Goal: Transaction & Acquisition: Purchase product/service

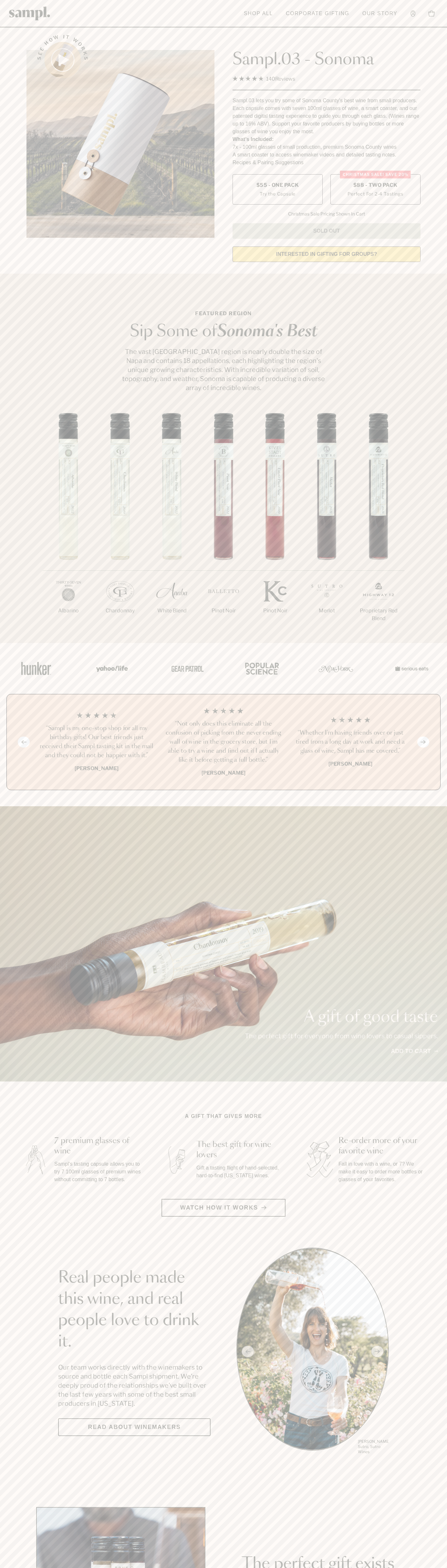
click at [375, 186] on span "$88 - Two Pack" at bounding box center [375, 185] width 44 height 7
click at [96, 743] on h3 "“Sampl is my one-stop shop for all my birthday gifts! Our best friends just rec…" at bounding box center [96, 741] width 116 height 36
click at [318, 3] on header "Toggle navigation menu Shop All Corporate Gifting Our Story Account Story Shop …" at bounding box center [224, 13] width 447 height 27
click at [434, 954] on div "A gift of good taste The perfect gift for everyone from wine lovers to casual s…" at bounding box center [224, 944] width 447 height 275
click at [404, 1567] on html "Skip to main content Toggle navigation menu Shop All Corporate Gifting Our Stor…" at bounding box center [224, 1513] width 447 height 3026
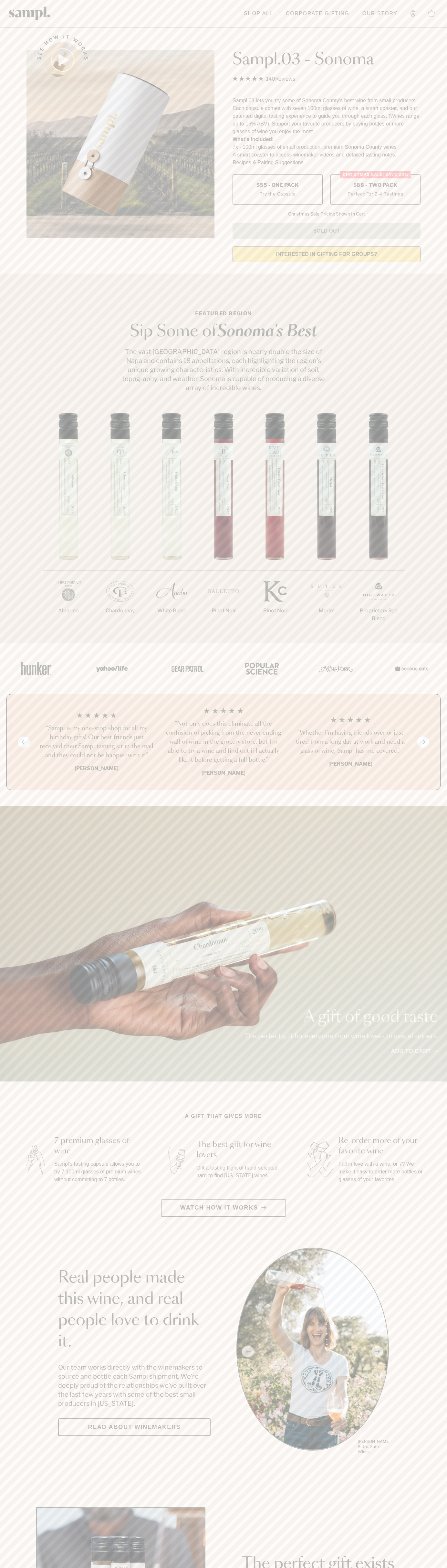
click at [19, 506] on div "1/7 [GEOGRAPHIC_DATA] 2/7 Chardonnay 3/7" at bounding box center [224, 528] width 447 height 230
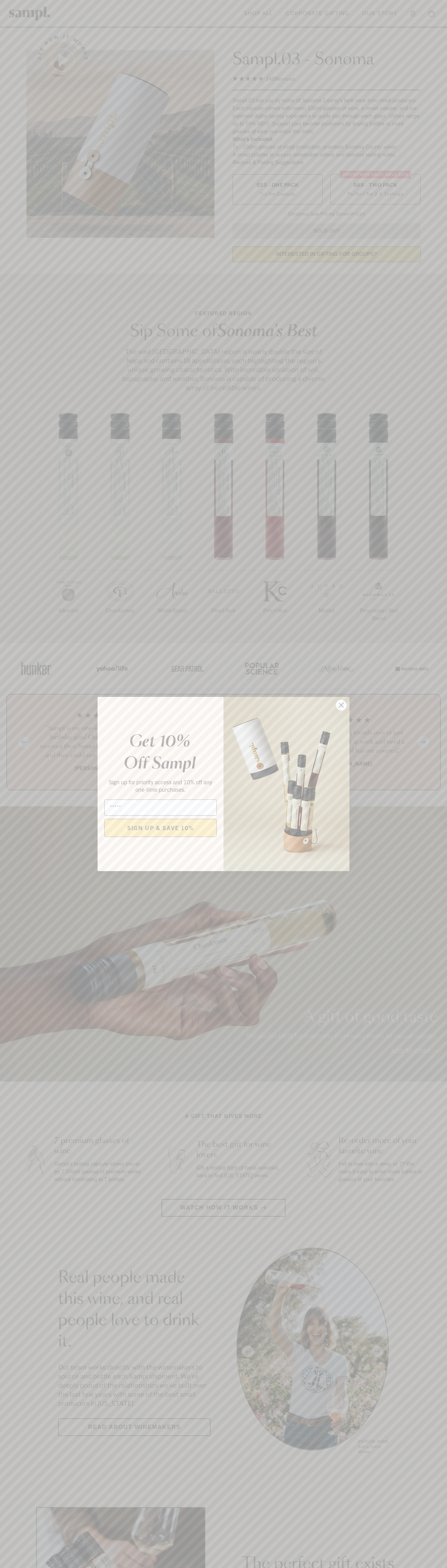
click at [341, 705] on icon "Close dialog" at bounding box center [341, 705] width 4 height 4
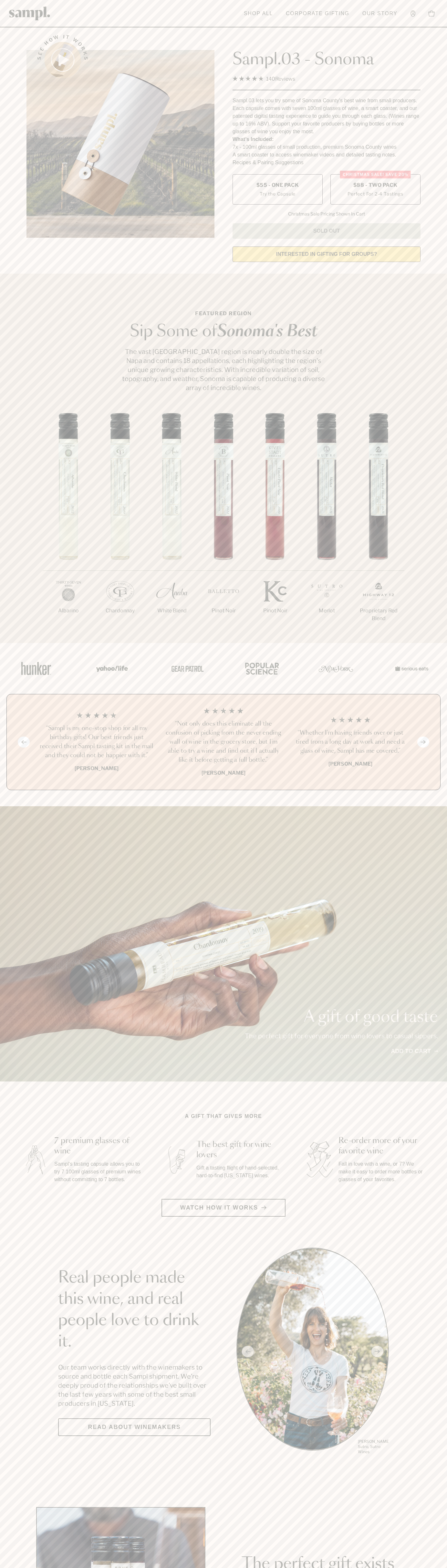
click at [375, 186] on span "$88 - Two Pack" at bounding box center [375, 185] width 44 height 7
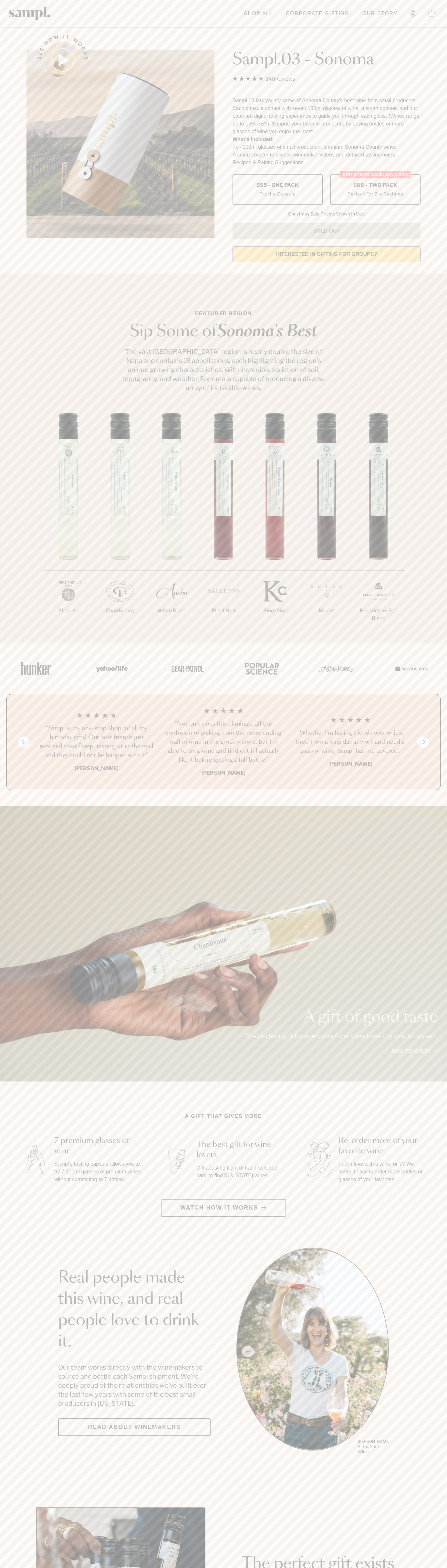
click at [96, 743] on h3 "“Sampl is my one-stop shop for all my birthday gifts! Our best friends just rec…" at bounding box center [96, 741] width 116 height 36
